Goal: Information Seeking & Learning: Learn about a topic

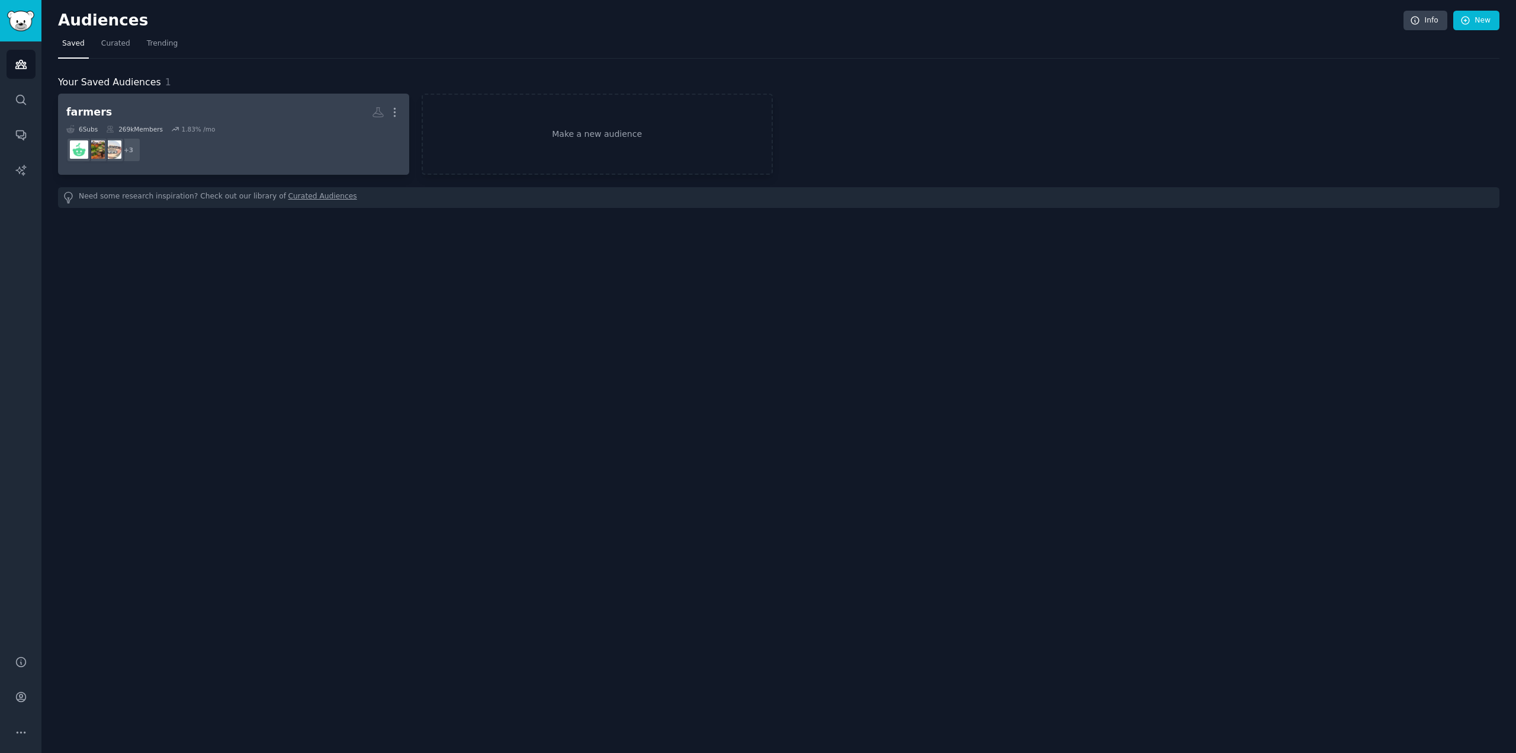
click at [311, 137] on dd "+ 3" at bounding box center [233, 149] width 335 height 33
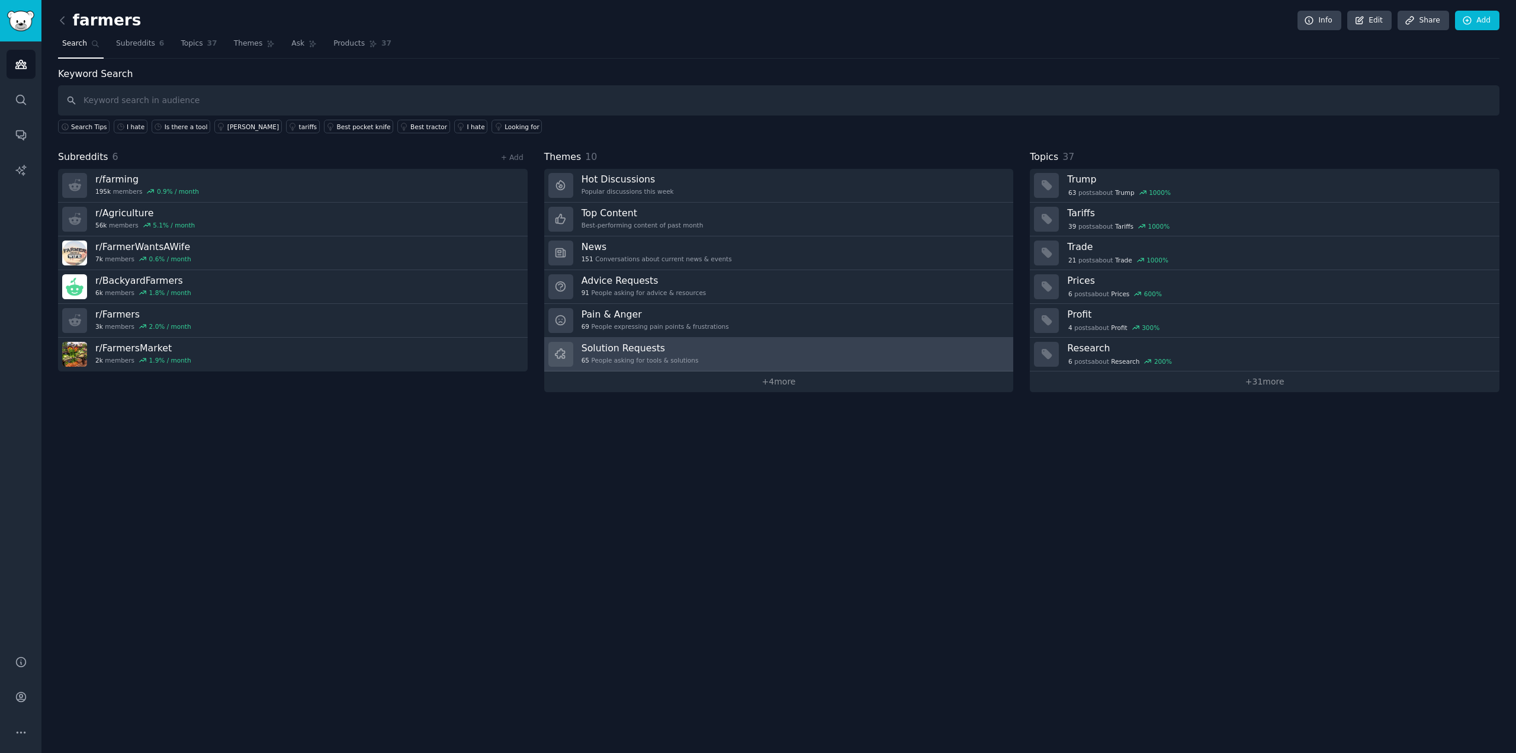
click at [679, 347] on h3 "Solution Requests" at bounding box center [639, 348] width 117 height 12
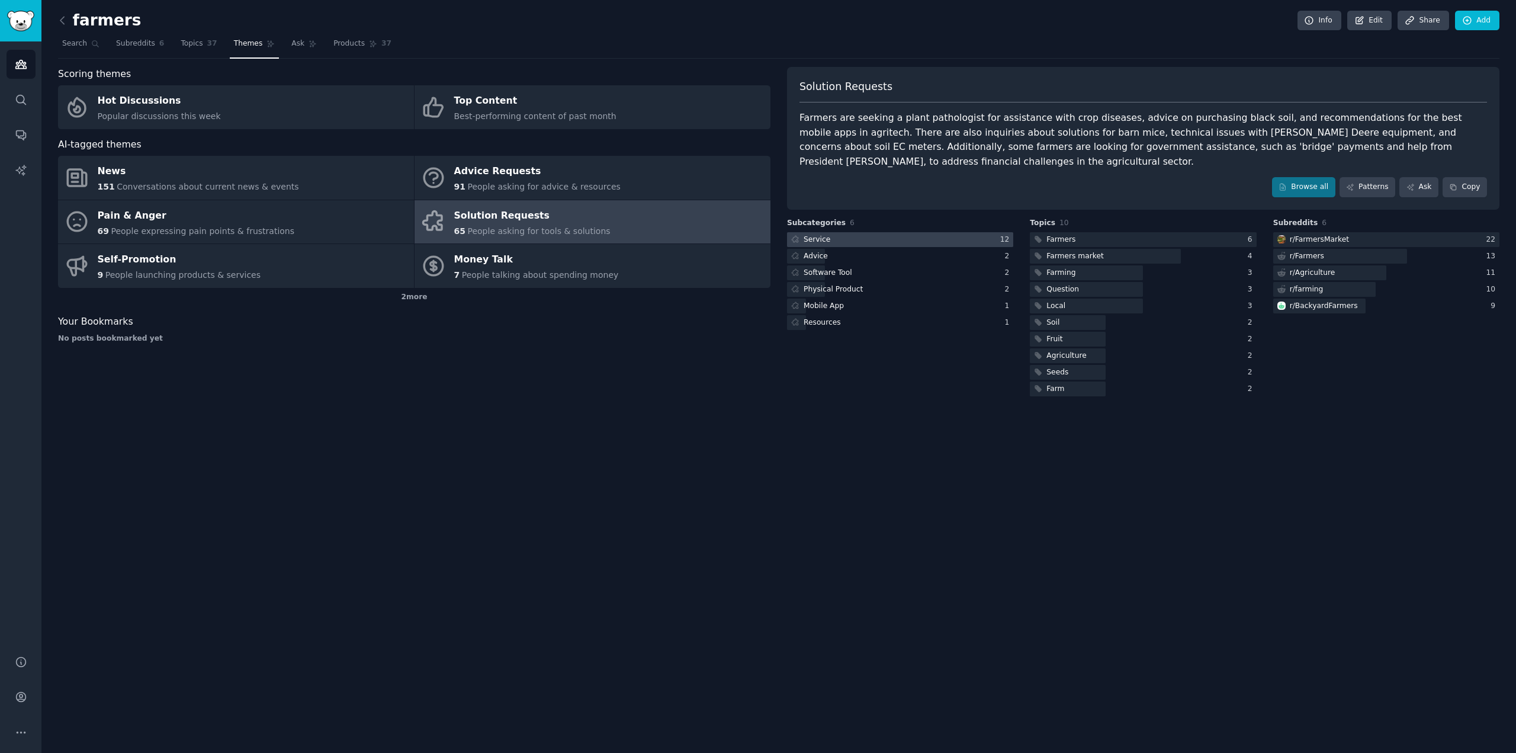
click at [826, 234] on div "Service" at bounding box center [816, 239] width 27 height 11
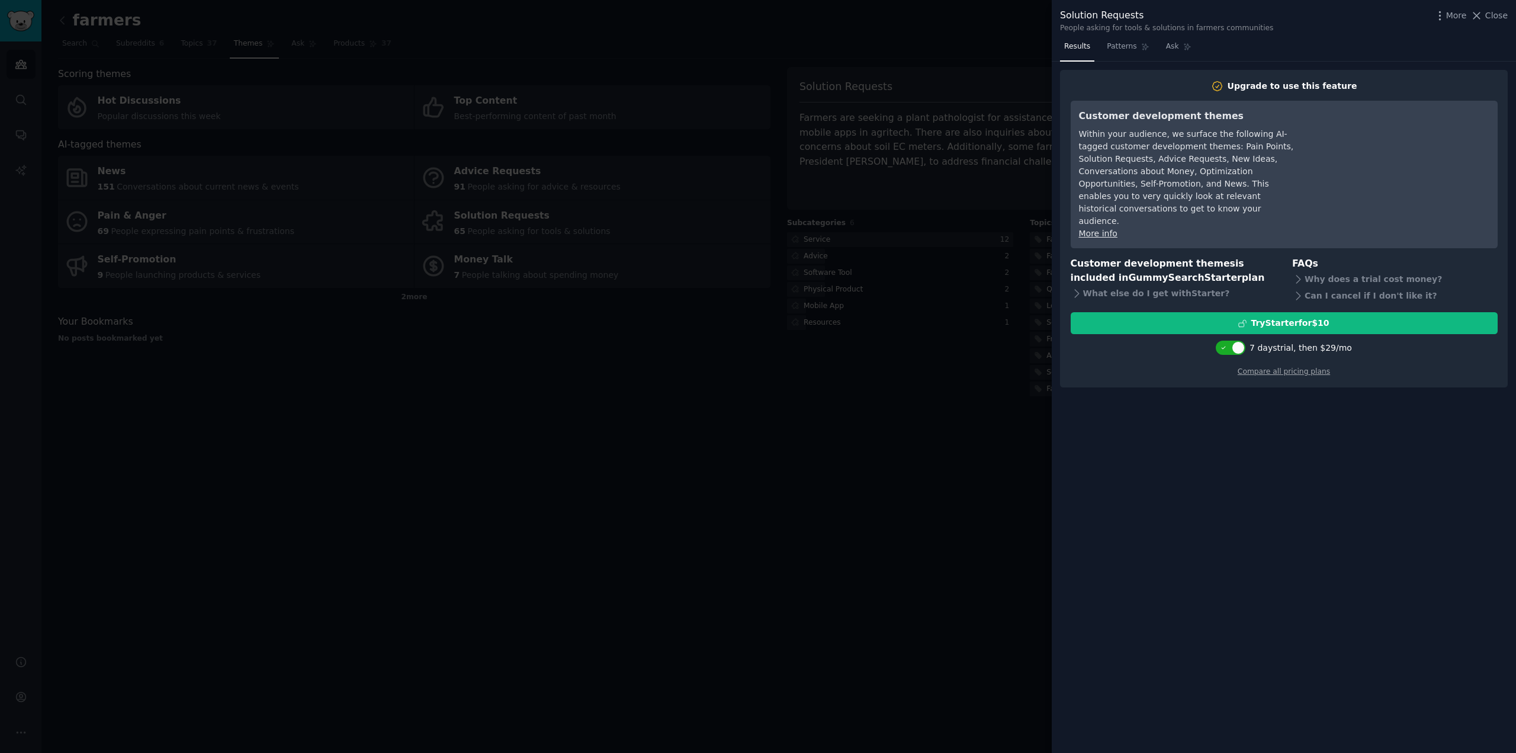
click at [744, 392] on div at bounding box center [758, 376] width 1516 height 753
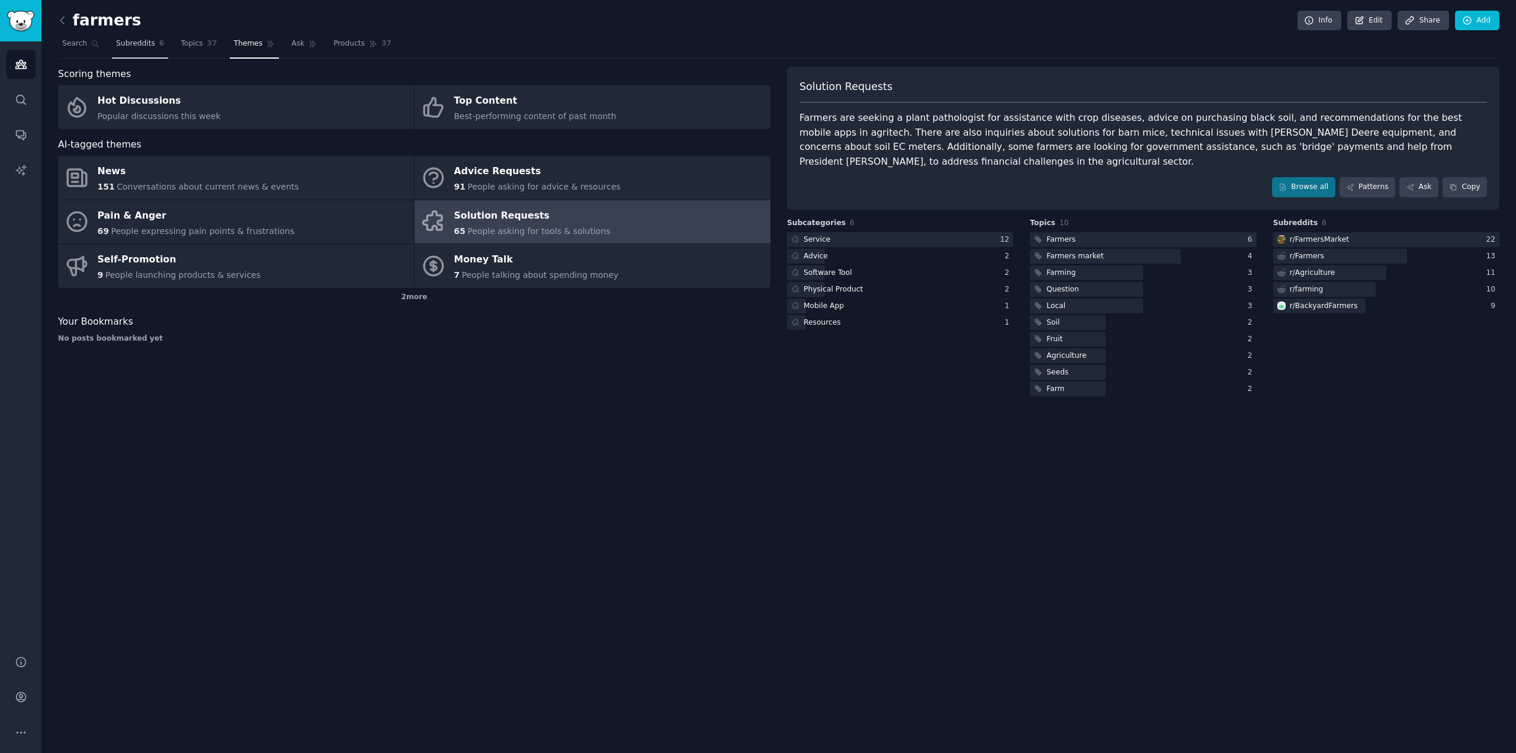
click at [128, 48] on span "Subreddits" at bounding box center [135, 43] width 39 height 11
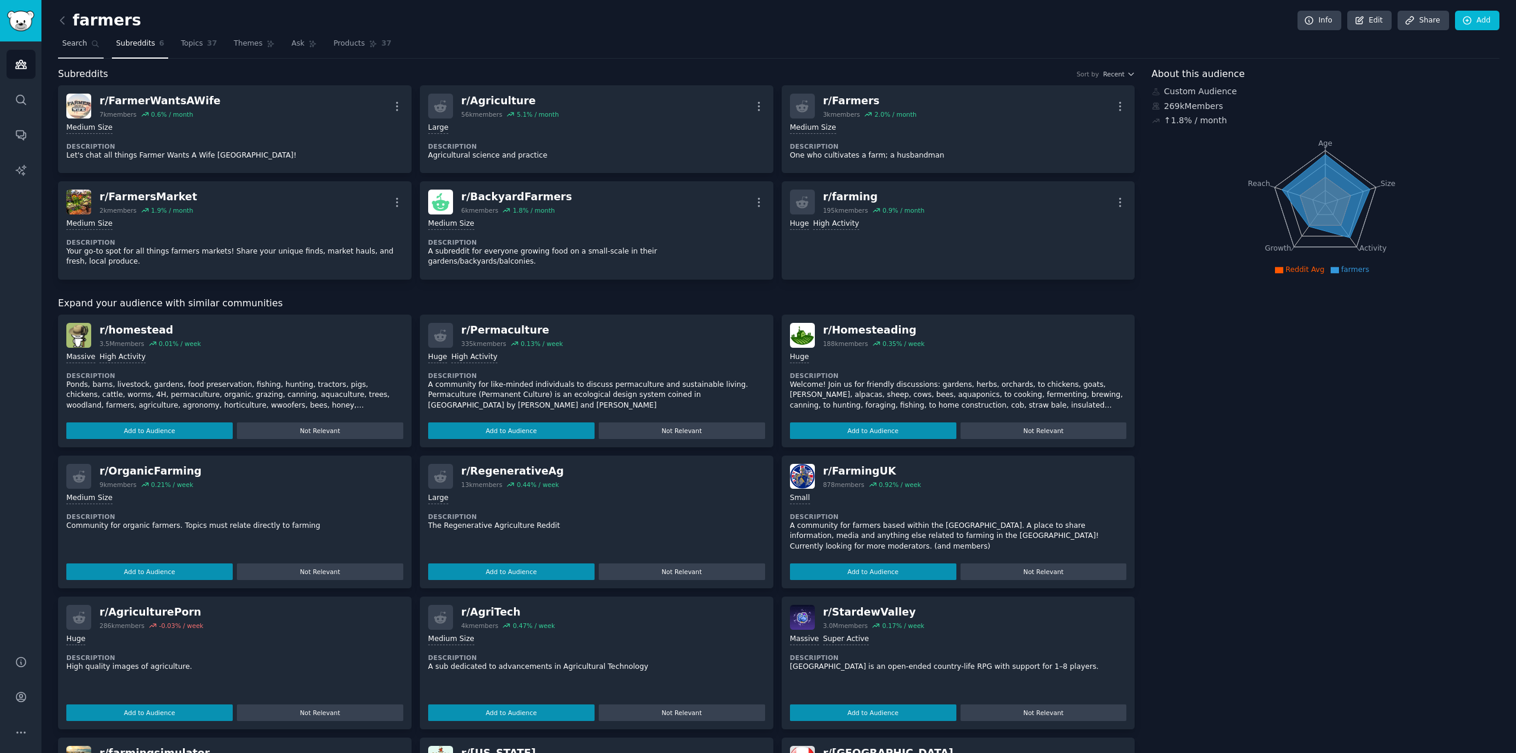
click at [65, 50] on link "Search" at bounding box center [81, 46] width 46 height 24
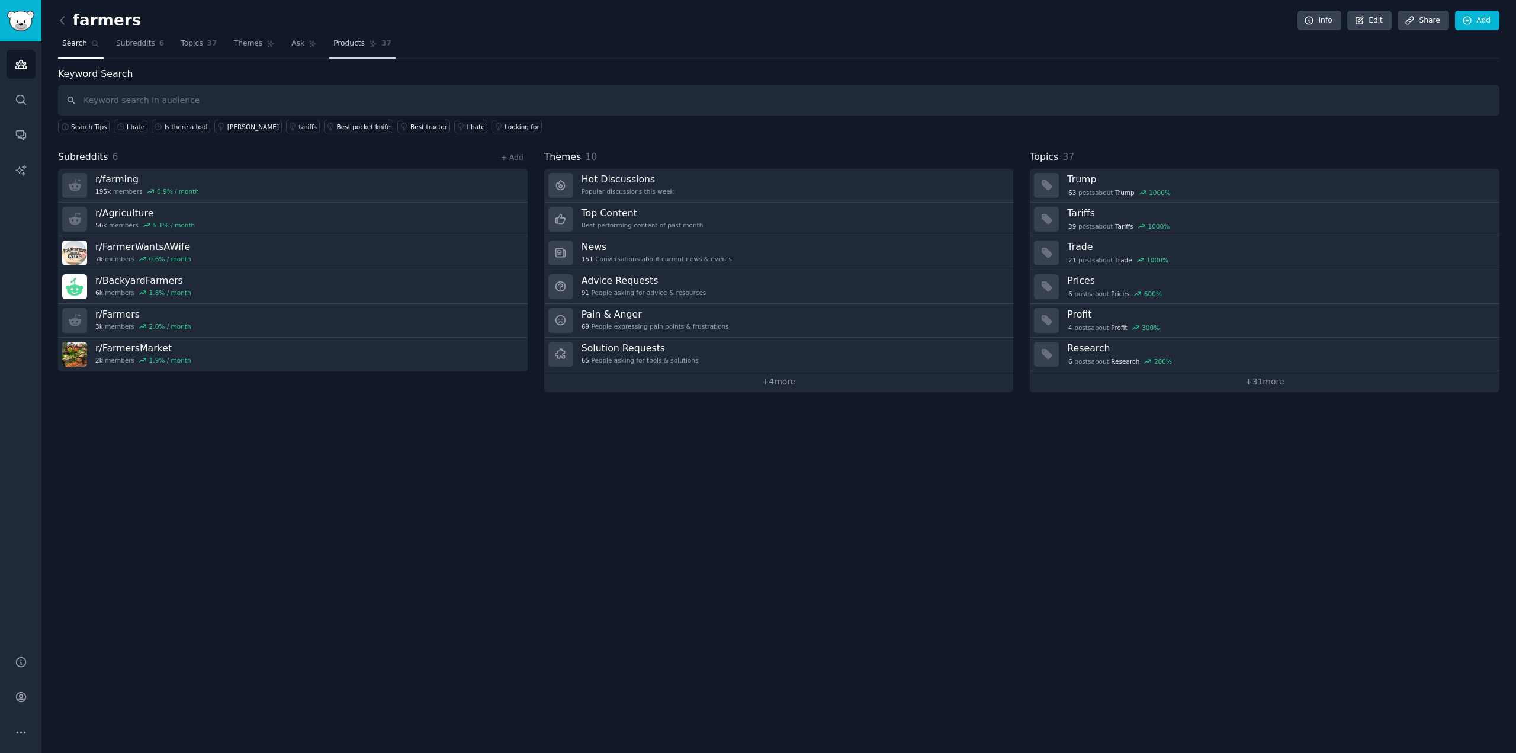
click at [346, 44] on span "Products" at bounding box center [348, 43] width 31 height 11
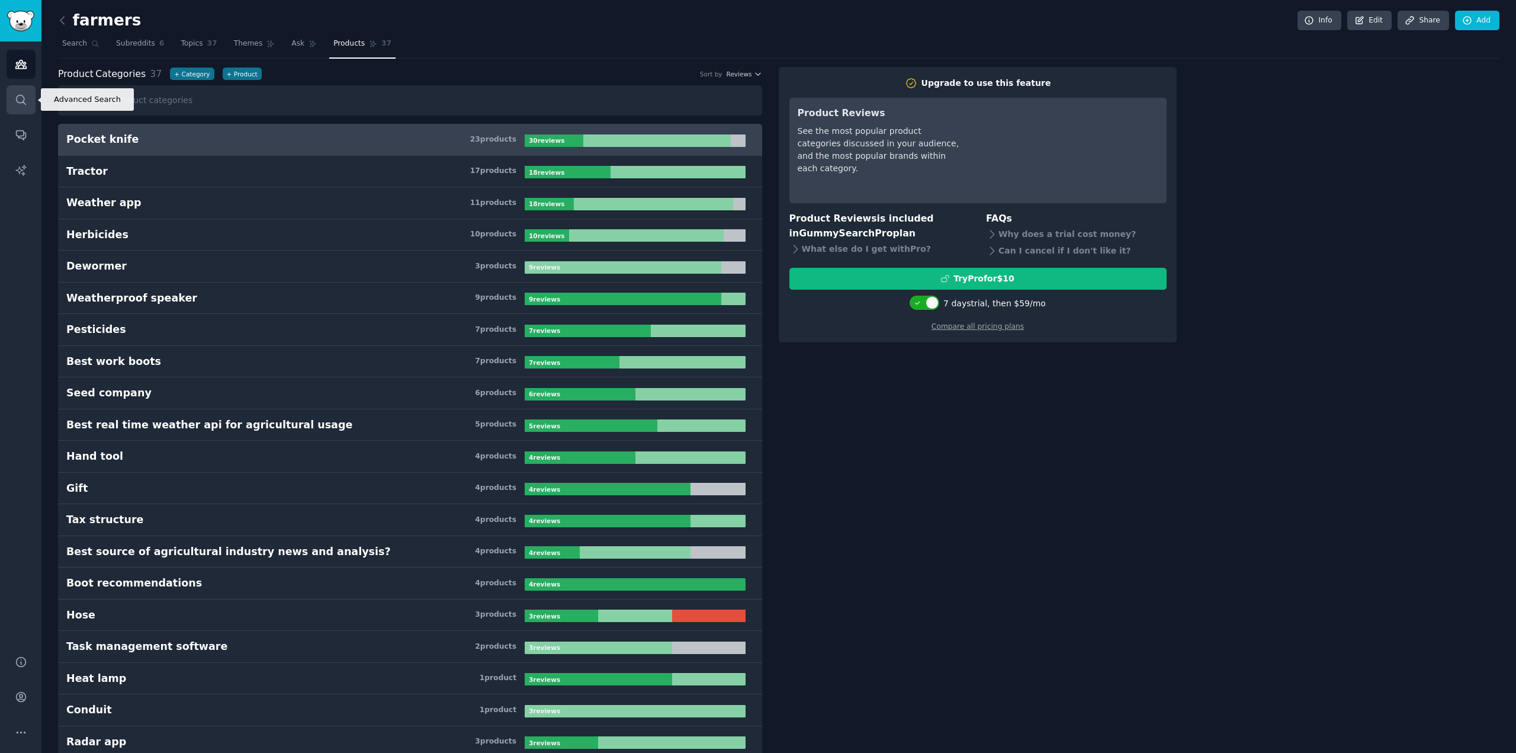
click at [18, 105] on icon "Sidebar" at bounding box center [21, 100] width 12 height 12
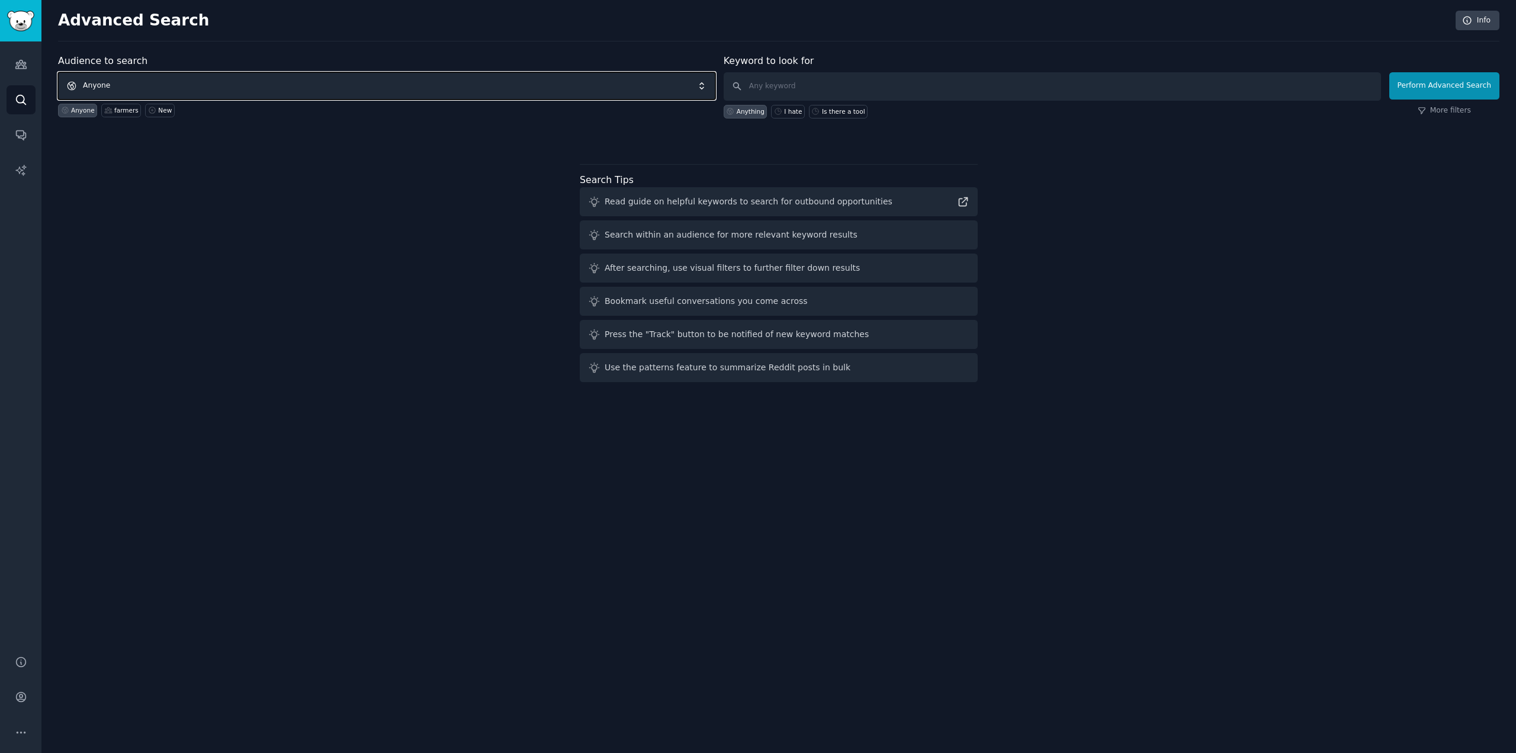
click at [303, 88] on span "Anyone" at bounding box center [386, 85] width 657 height 27
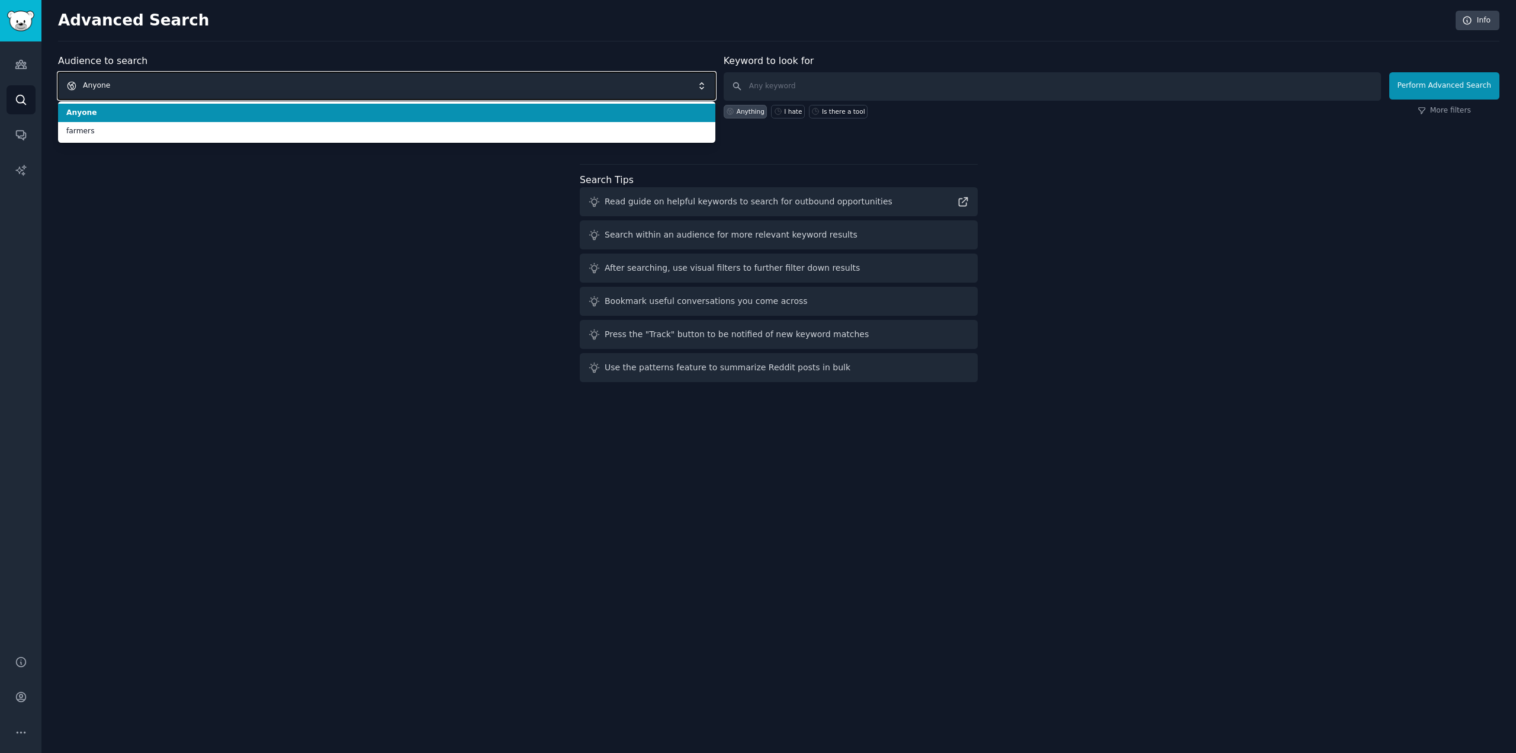
click at [303, 88] on span "Anyone" at bounding box center [386, 85] width 657 height 27
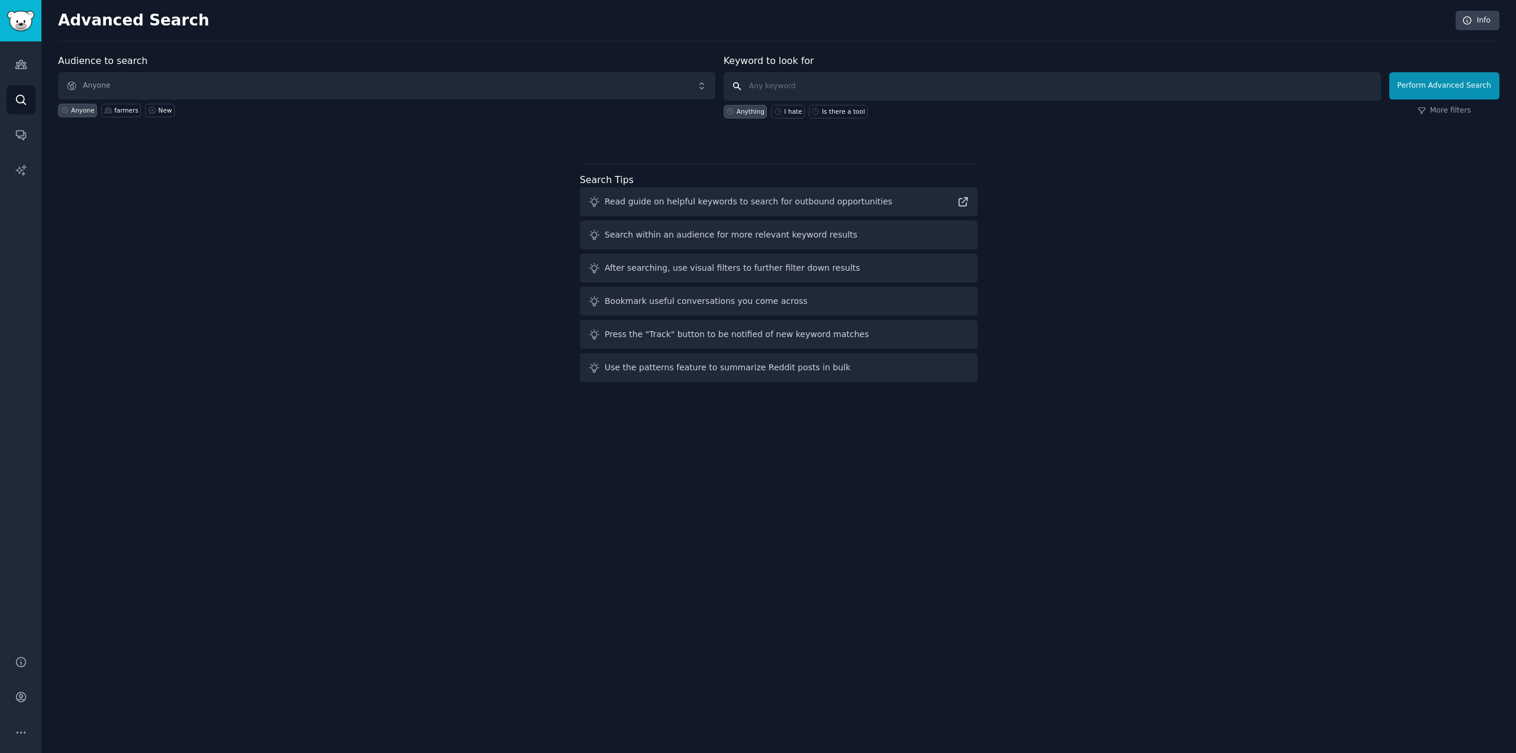
click at [816, 73] on input "text" at bounding box center [1052, 86] width 657 height 28
click at [773, 87] on input "text" at bounding box center [1052, 86] width 657 height 28
click at [838, 113] on div "Is there a tool" at bounding box center [843, 111] width 43 height 8
click at [810, 92] on input "Is there a tool" at bounding box center [1052, 86] width 657 height 28
type input "Is there a tool that"
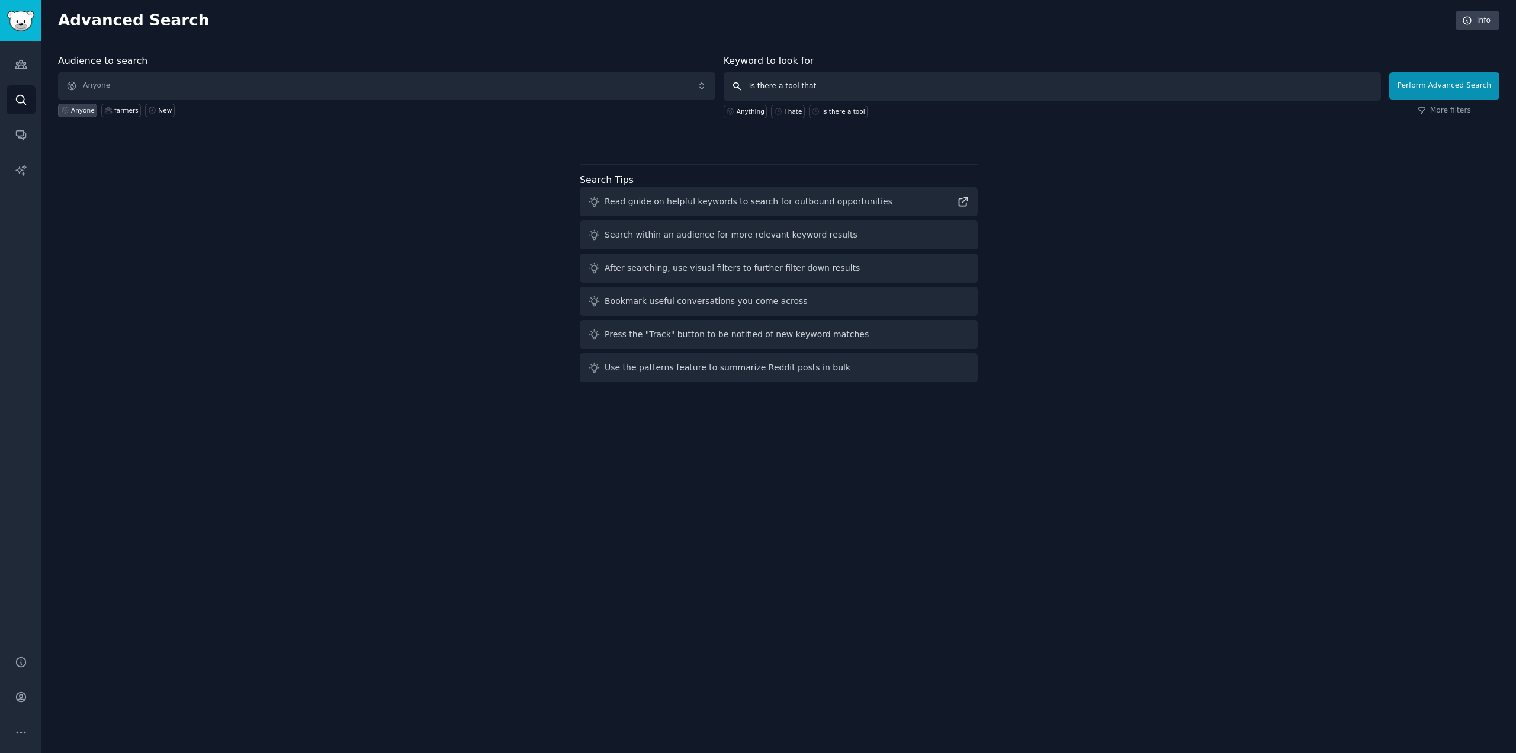
drag, startPoint x: 722, startPoint y: 86, endPoint x: 652, endPoint y: 89, distance: 69.9
click at [652, 89] on form "Audience to search Anyone Anyone farmers New Keyword to look for Is there a too…" at bounding box center [778, 86] width 1441 height 65
click at [9, 150] on div "Audiences Search Conversations AI Reports" at bounding box center [20, 340] width 41 height 599
click at [16, 157] on link "AI Reports" at bounding box center [21, 170] width 29 height 29
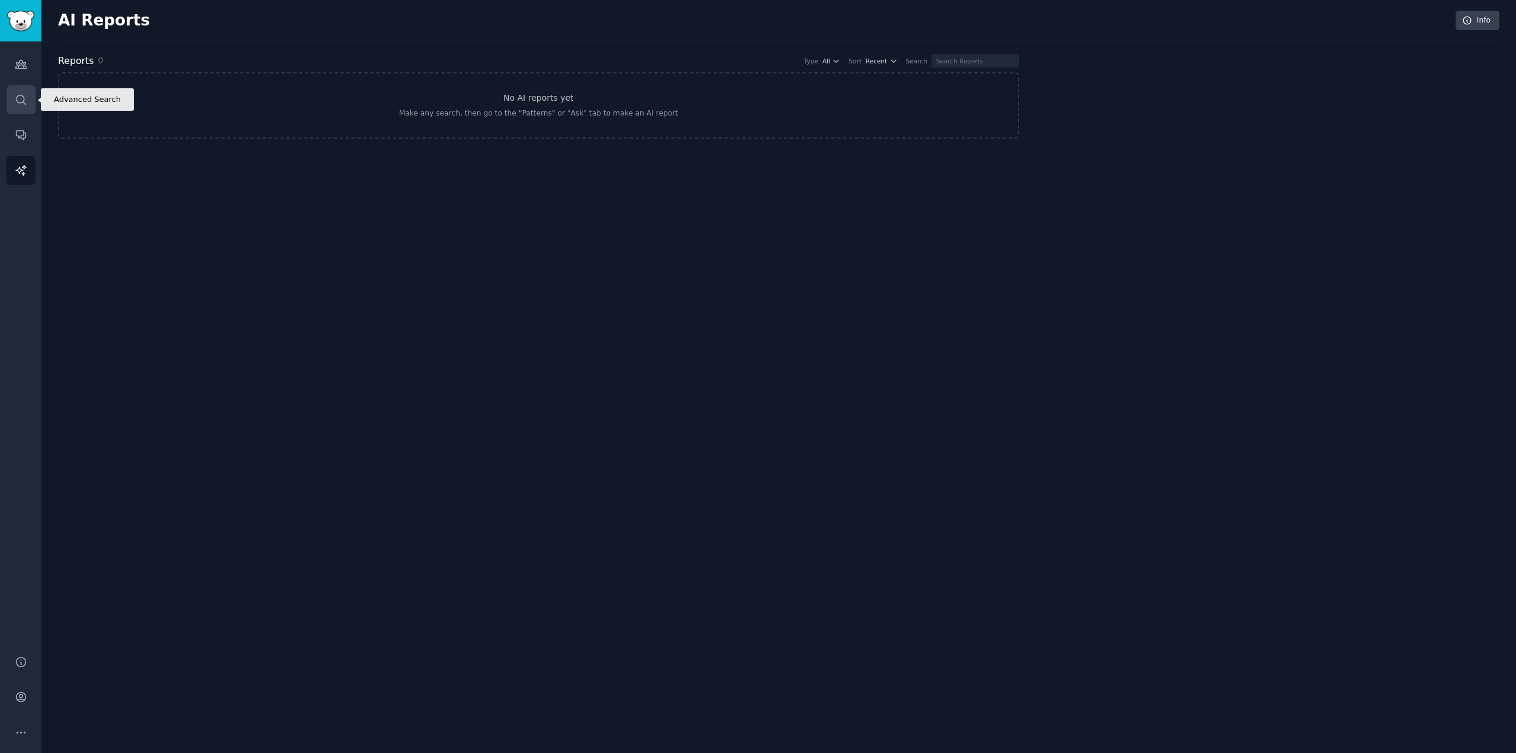
click at [15, 102] on icon "Sidebar" at bounding box center [21, 100] width 12 height 12
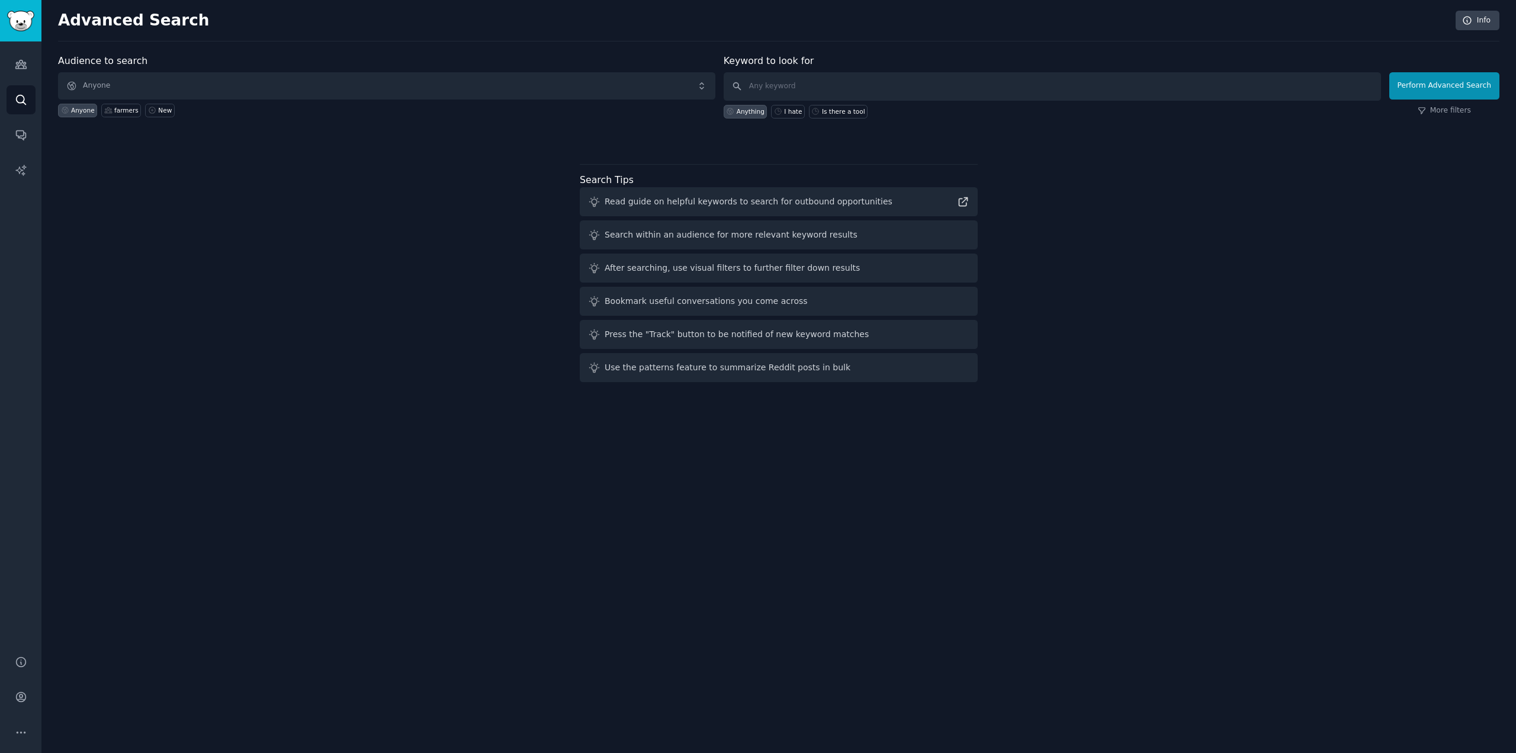
click at [260, 300] on div "Audience to search Anyone Anyone farmers New Keyword to look for Anything I hat…" at bounding box center [778, 220] width 1441 height 333
